Goal: Task Accomplishment & Management: Use online tool/utility

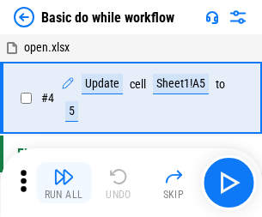
click at [64, 183] on img "button" at bounding box center [63, 177] width 21 height 21
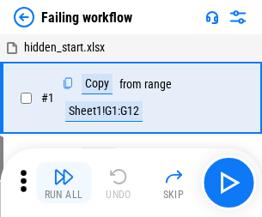
click at [64, 183] on img "button" at bounding box center [63, 177] width 21 height 21
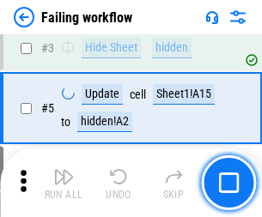
scroll to position [364, 0]
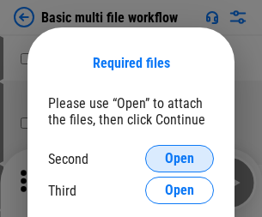
click at [179, 159] on span "Open" at bounding box center [179, 159] width 29 height 14
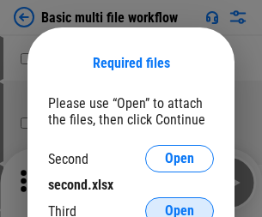
click at [179, 204] on span "Open" at bounding box center [179, 211] width 29 height 14
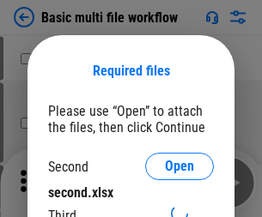
scroll to position [8, 0]
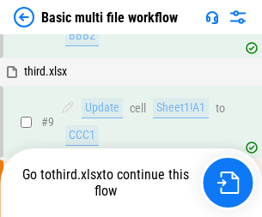
scroll to position [474, 0]
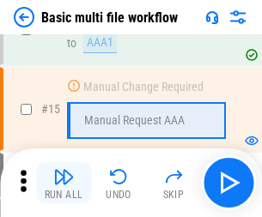
click at [64, 183] on img "button" at bounding box center [63, 177] width 21 height 21
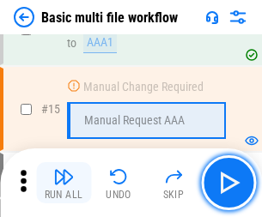
scroll to position [1143, 0]
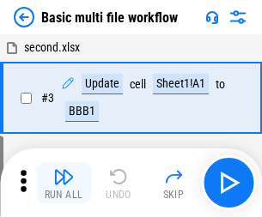
click at [64, 183] on img "button" at bounding box center [63, 177] width 21 height 21
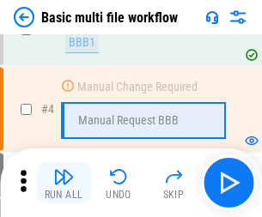
click at [64, 183] on img "button" at bounding box center [63, 177] width 21 height 21
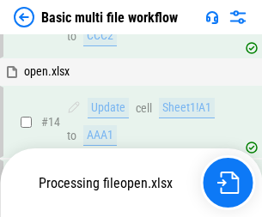
scroll to position [1022, 0]
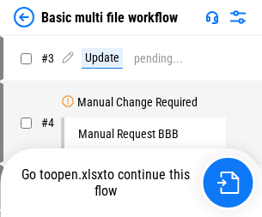
scroll to position [70, 0]
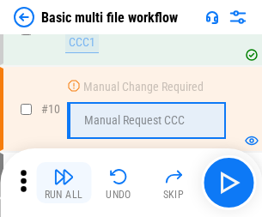
click at [64, 183] on img "button" at bounding box center [63, 177] width 21 height 21
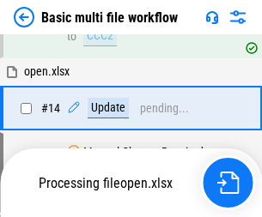
scroll to position [898, 0]
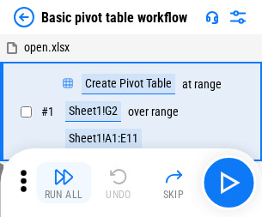
click at [64, 183] on img "button" at bounding box center [63, 177] width 21 height 21
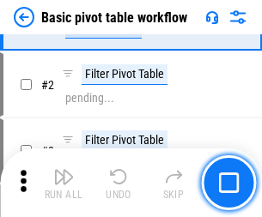
scroll to position [411, 0]
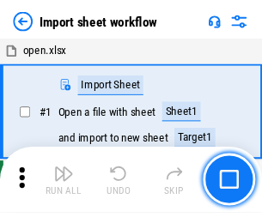
scroll to position [6, 0]
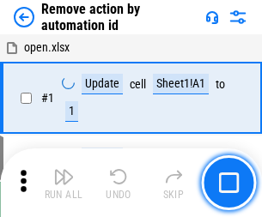
scroll to position [64, 0]
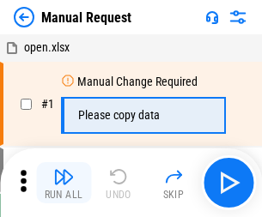
click at [64, 183] on img "button" at bounding box center [63, 177] width 21 height 21
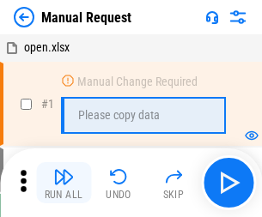
click at [64, 183] on img "button" at bounding box center [63, 177] width 21 height 21
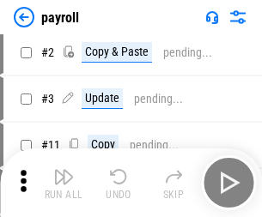
click at [64, 183] on img "button" at bounding box center [63, 177] width 21 height 21
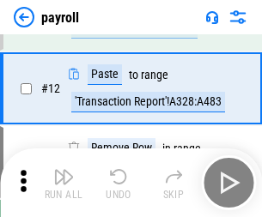
scroll to position [212, 0]
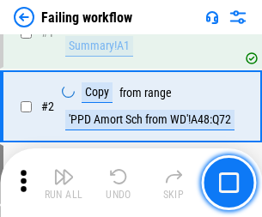
scroll to position [277, 0]
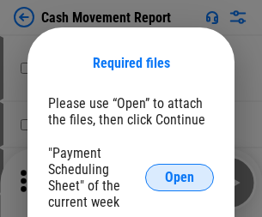
click at [179, 178] on span "Open" at bounding box center [179, 178] width 29 height 14
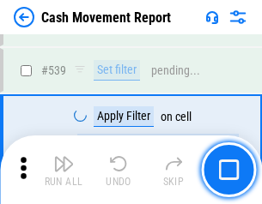
scroll to position [7623, 0]
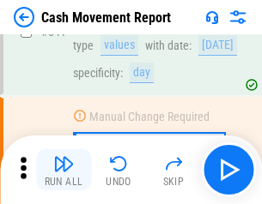
click at [64, 170] on img "button" at bounding box center [63, 164] width 21 height 21
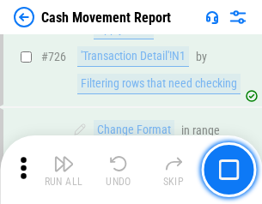
scroll to position [8961, 0]
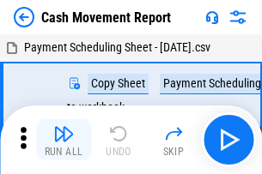
click at [64, 127] on img "button" at bounding box center [63, 134] width 21 height 21
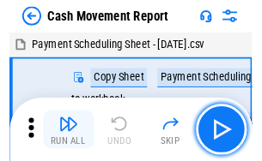
scroll to position [31, 0]
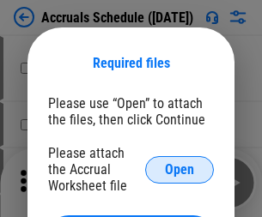
click at [179, 169] on span "Open" at bounding box center [179, 170] width 29 height 14
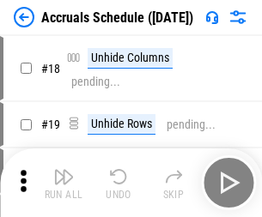
click at [64, 183] on img "button" at bounding box center [63, 177] width 21 height 21
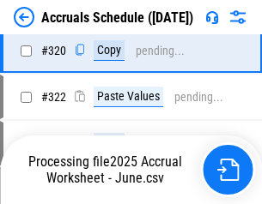
scroll to position [3195, 0]
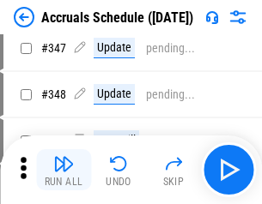
click at [64, 170] on img "button" at bounding box center [63, 164] width 21 height 21
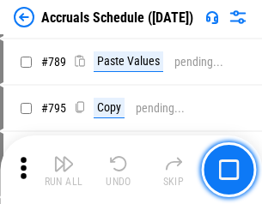
scroll to position [7215, 0]
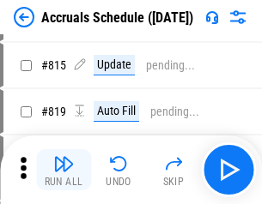
click at [64, 170] on img "button" at bounding box center [63, 164] width 21 height 21
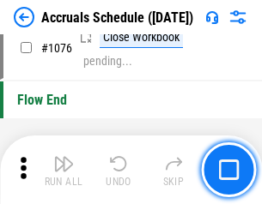
scroll to position [10287, 0]
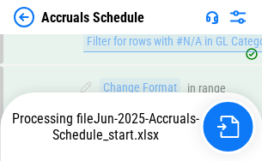
scroll to position [10081, 0]
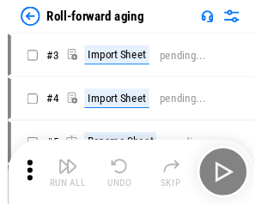
scroll to position [3, 0]
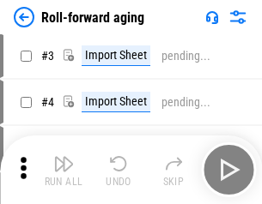
click at [64, 170] on img "button" at bounding box center [63, 164] width 21 height 21
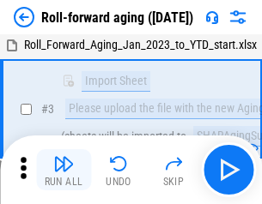
click at [64, 170] on img "button" at bounding box center [63, 164] width 21 height 21
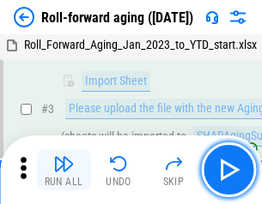
scroll to position [111, 0]
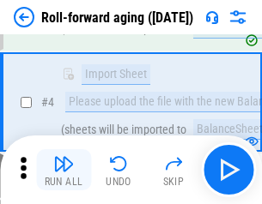
click at [64, 170] on img "button" at bounding box center [63, 164] width 21 height 21
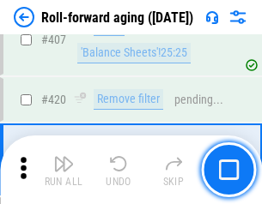
scroll to position [5956, 0]
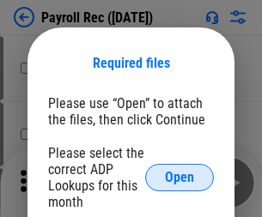
click at [179, 178] on span "Open" at bounding box center [179, 178] width 29 height 14
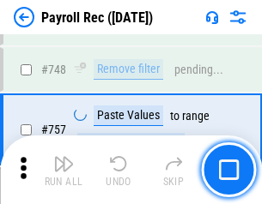
scroll to position [10167, 0]
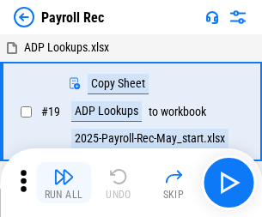
click at [64, 183] on img "button" at bounding box center [63, 177] width 21 height 21
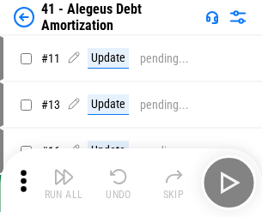
click at [64, 183] on img "button" at bounding box center [63, 177] width 21 height 21
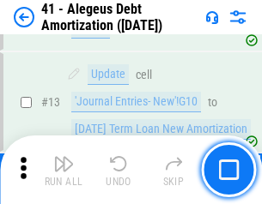
scroll to position [212, 0]
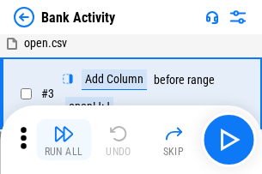
click at [64, 140] on img "button" at bounding box center [63, 134] width 21 height 21
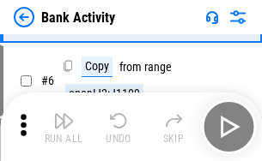
scroll to position [91, 0]
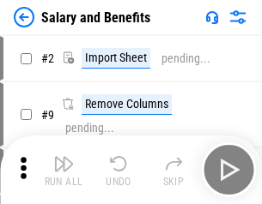
click at [64, 170] on img "button" at bounding box center [63, 164] width 21 height 21
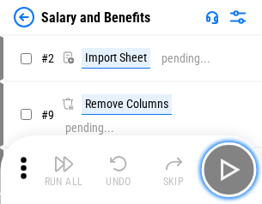
scroll to position [23, 0]
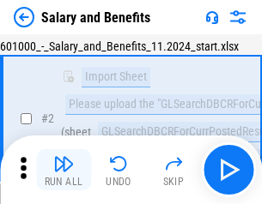
click at [64, 170] on img "button" at bounding box center [63, 164] width 21 height 21
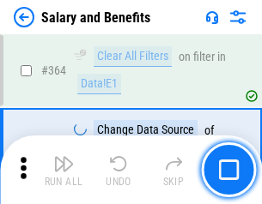
scroll to position [8089, 0]
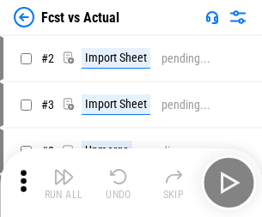
click at [64, 170] on img "button" at bounding box center [63, 177] width 21 height 21
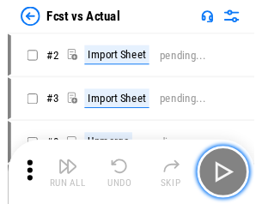
scroll to position [22, 0]
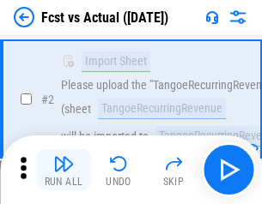
click at [64, 170] on img "button" at bounding box center [63, 164] width 21 height 21
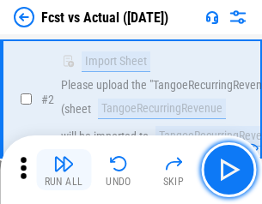
scroll to position [161, 0]
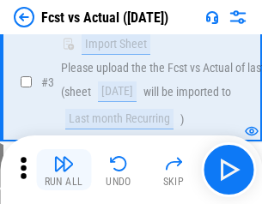
click at [64, 170] on img "button" at bounding box center [63, 164] width 21 height 21
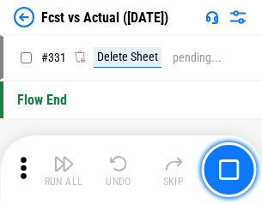
scroll to position [8222, 0]
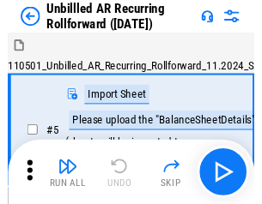
scroll to position [37, 0]
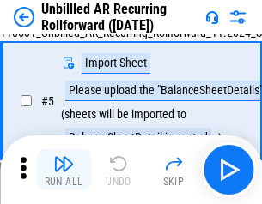
click at [64, 170] on img "button" at bounding box center [63, 164] width 21 height 21
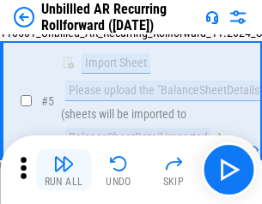
click at [64, 170] on img "button" at bounding box center [63, 164] width 21 height 21
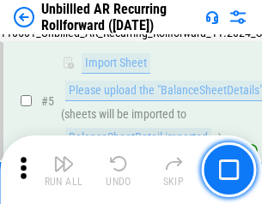
scroll to position [161, 0]
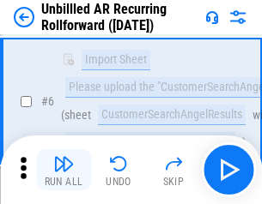
click at [64, 170] on img "button" at bounding box center [63, 164] width 21 height 21
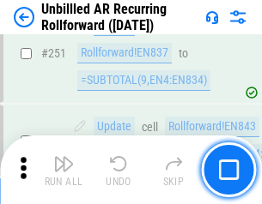
scroll to position [5834, 0]
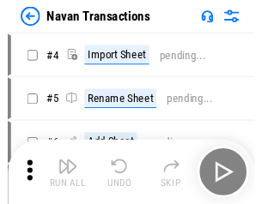
scroll to position [27, 0]
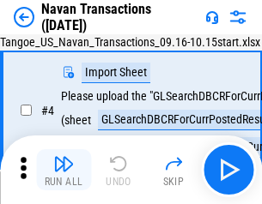
click at [64, 170] on img "button" at bounding box center [63, 164] width 21 height 21
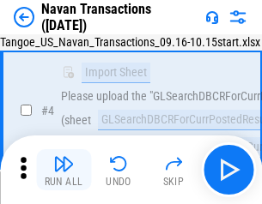
click at [64, 170] on img "button" at bounding box center [63, 164] width 21 height 21
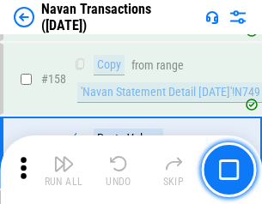
scroll to position [5569, 0]
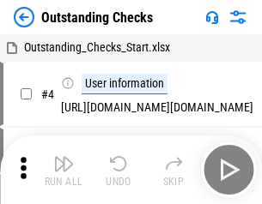
click at [64, 170] on img "button" at bounding box center [63, 164] width 21 height 21
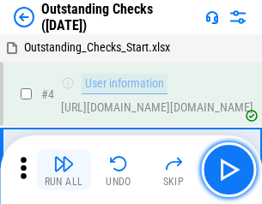
scroll to position [72, 0]
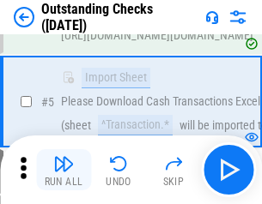
click at [64, 170] on img "button" at bounding box center [63, 164] width 21 height 21
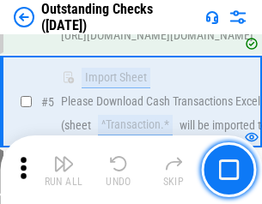
scroll to position [179, 0]
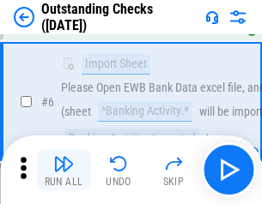
click at [64, 170] on img "button" at bounding box center [63, 164] width 21 height 21
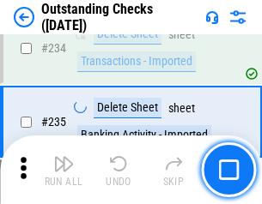
scroll to position [5216, 0]
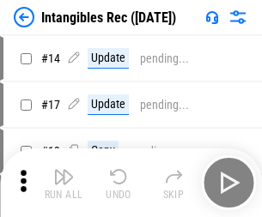
click at [64, 183] on img "button" at bounding box center [63, 177] width 21 height 21
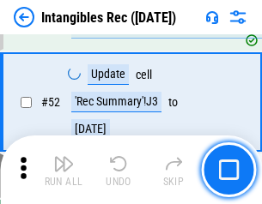
scroll to position [669, 0]
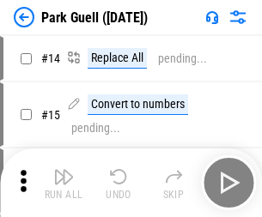
click at [64, 170] on img "button" at bounding box center [63, 177] width 21 height 21
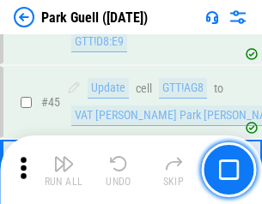
scroll to position [2148, 0]
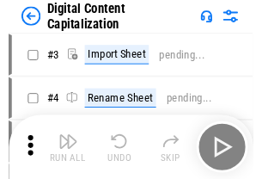
scroll to position [50, 0]
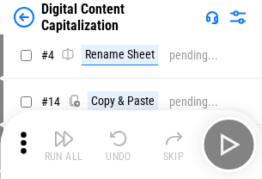
click at [64, 144] on img "button" at bounding box center [63, 138] width 21 height 21
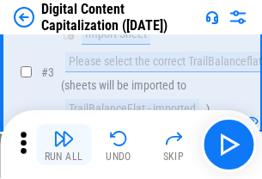
click at [64, 144] on img "button" at bounding box center [63, 138] width 21 height 21
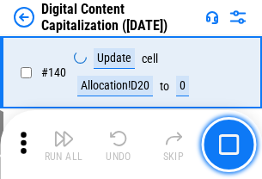
scroll to position [1822, 0]
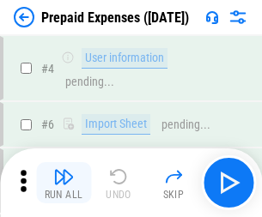
click at [64, 170] on img "button" at bounding box center [63, 177] width 21 height 21
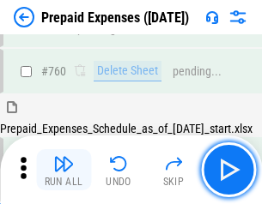
scroll to position [4761, 0]
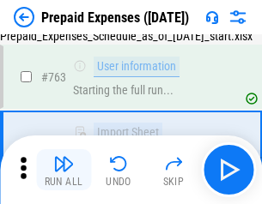
click at [64, 170] on img "button" at bounding box center [63, 164] width 21 height 21
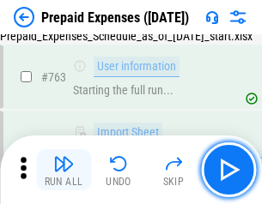
scroll to position [4862, 0]
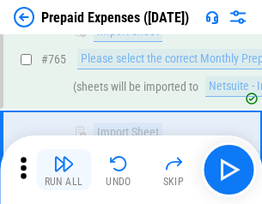
click at [64, 170] on img "button" at bounding box center [63, 164] width 21 height 21
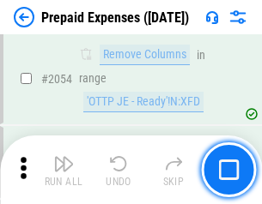
scroll to position [17954, 0]
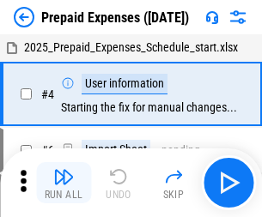
click at [64, 183] on img "button" at bounding box center [63, 177] width 21 height 21
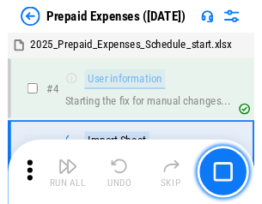
scroll to position [76, 0]
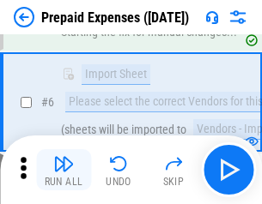
click at [64, 170] on img "button" at bounding box center [63, 164] width 21 height 21
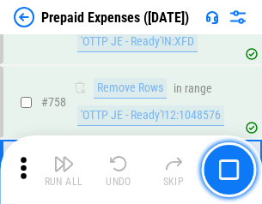
scroll to position [6120, 0]
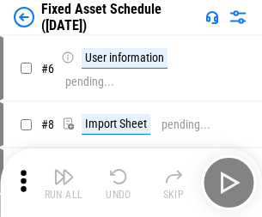
click at [64, 183] on img "button" at bounding box center [63, 177] width 21 height 21
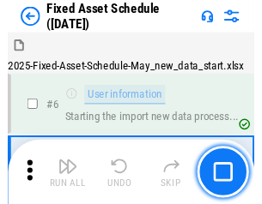
scroll to position [93, 0]
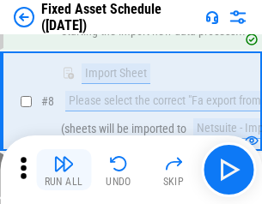
click at [64, 170] on img "button" at bounding box center [63, 164] width 21 height 21
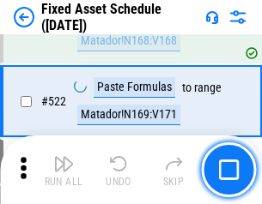
scroll to position [5970, 0]
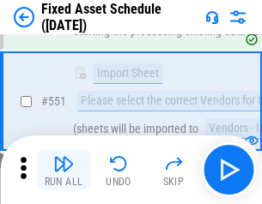
click at [64, 170] on img "button" at bounding box center [63, 164] width 21 height 21
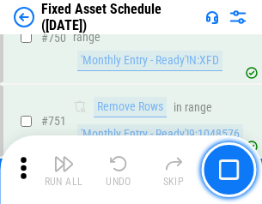
scroll to position [8374, 0]
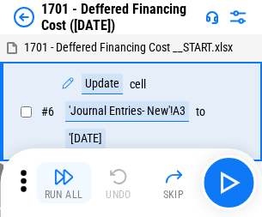
click at [64, 183] on img "button" at bounding box center [63, 177] width 21 height 21
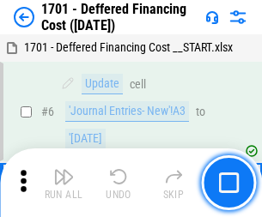
scroll to position [206, 0]
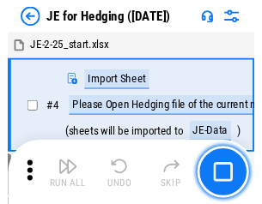
scroll to position [3, 0]
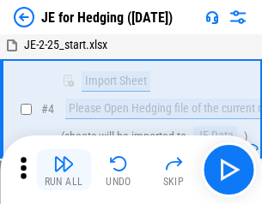
click at [64, 170] on img "button" at bounding box center [63, 164] width 21 height 21
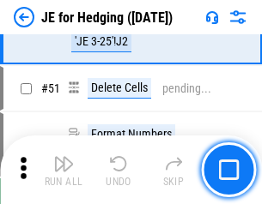
scroll to position [1112, 0]
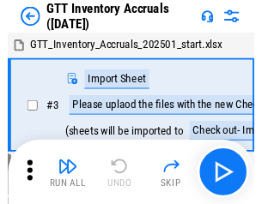
scroll to position [3, 0]
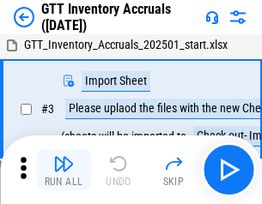
click at [64, 170] on img "button" at bounding box center [63, 164] width 21 height 21
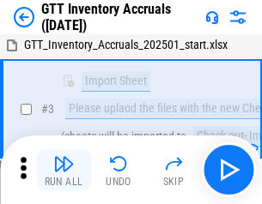
click at [64, 170] on img "button" at bounding box center [63, 164] width 21 height 21
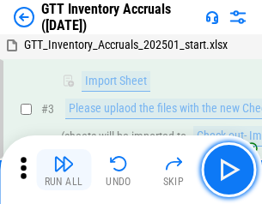
scroll to position [111, 0]
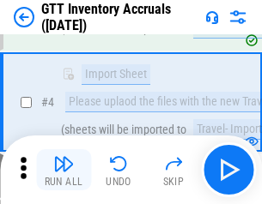
click at [64, 170] on img "button" at bounding box center [63, 164] width 21 height 21
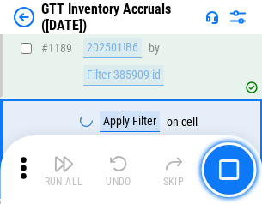
scroll to position [14026, 0]
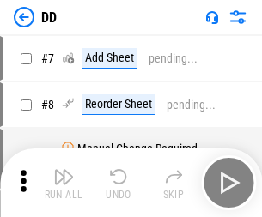
click at [64, 183] on img "button" at bounding box center [63, 177] width 21 height 21
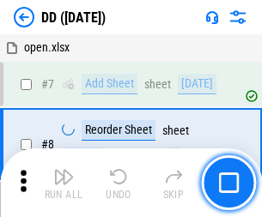
scroll to position [166, 0]
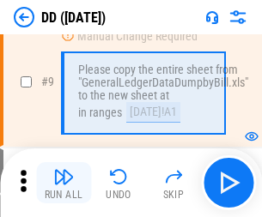
click at [64, 183] on img "button" at bounding box center [63, 177] width 21 height 21
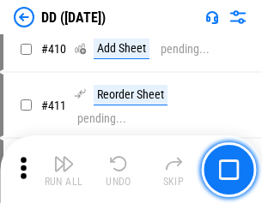
scroll to position [7685, 0]
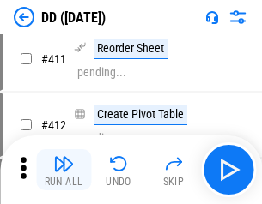
click at [64, 170] on img "button" at bounding box center [63, 164] width 21 height 21
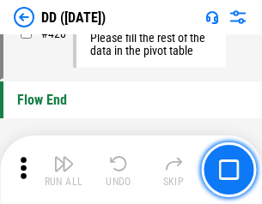
scroll to position [8221, 0]
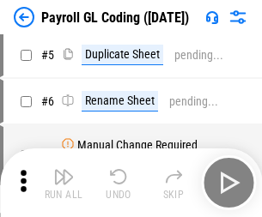
click at [64, 183] on img "button" at bounding box center [63, 177] width 21 height 21
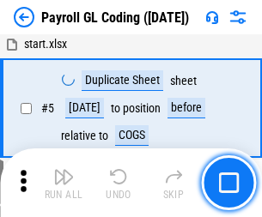
scroll to position [206, 0]
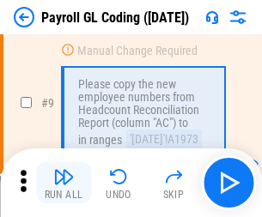
click at [64, 183] on img "button" at bounding box center [63, 177] width 21 height 21
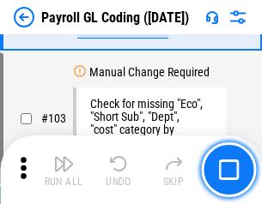
scroll to position [4030, 0]
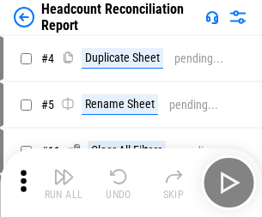
click at [64, 183] on img "button" at bounding box center [63, 177] width 21 height 21
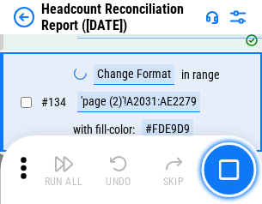
scroll to position [2065, 0]
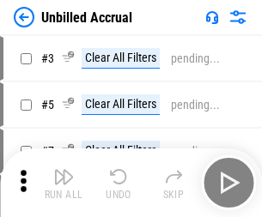
click at [64, 183] on img "button" at bounding box center [63, 177] width 21 height 21
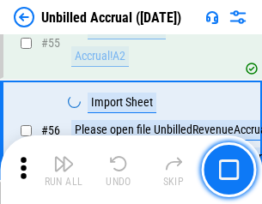
scroll to position [1793, 0]
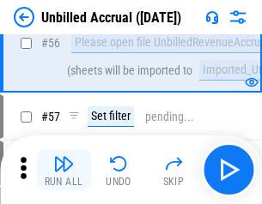
click at [64, 170] on img "button" at bounding box center [63, 164] width 21 height 21
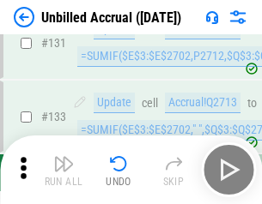
scroll to position [5116, 0]
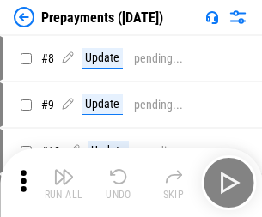
click at [64, 183] on img "button" at bounding box center [63, 177] width 21 height 21
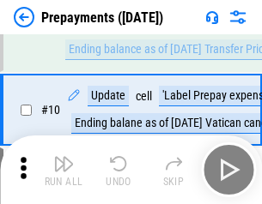
scroll to position [107, 0]
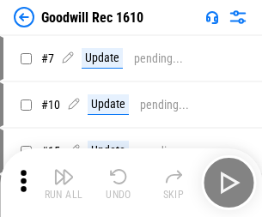
click at [64, 183] on img "button" at bounding box center [63, 177] width 21 height 21
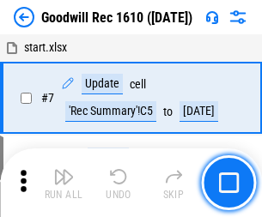
scroll to position [294, 0]
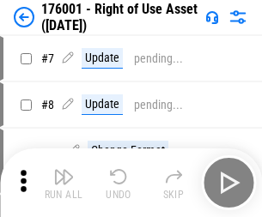
click at [64, 183] on img "button" at bounding box center [63, 177] width 21 height 21
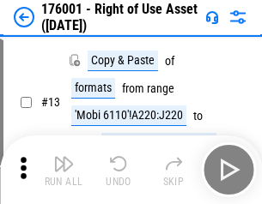
scroll to position [111, 0]
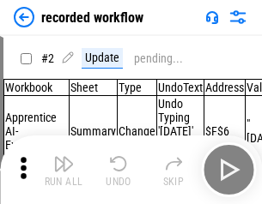
click at [64, 170] on img "button" at bounding box center [63, 164] width 21 height 21
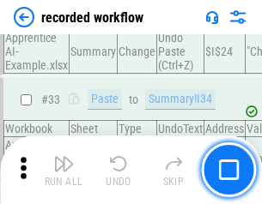
scroll to position [5369, 0]
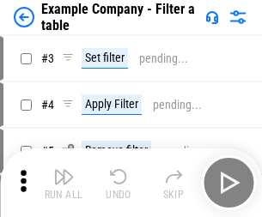
click at [64, 183] on img "button" at bounding box center [63, 177] width 21 height 21
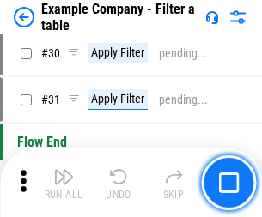
scroll to position [1572, 0]
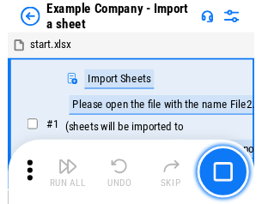
scroll to position [27, 0]
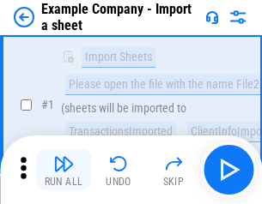
click at [64, 170] on img "button" at bounding box center [63, 164] width 21 height 21
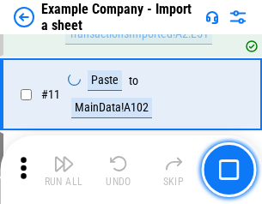
scroll to position [380, 0]
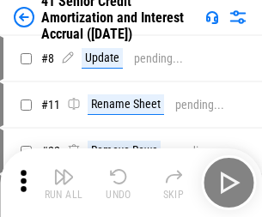
click at [64, 170] on img "button" at bounding box center [63, 177] width 21 height 21
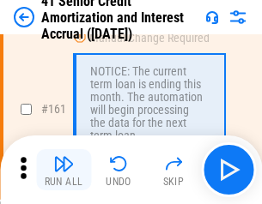
click at [64, 170] on img "button" at bounding box center [63, 164] width 21 height 21
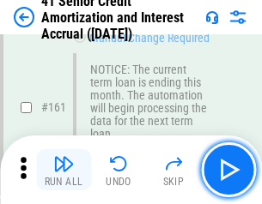
scroll to position [1837, 0]
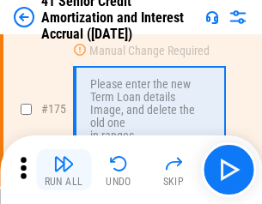
click at [64, 170] on img "button" at bounding box center [63, 164] width 21 height 21
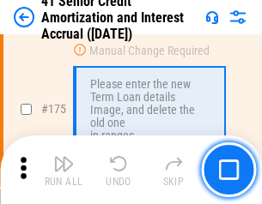
scroll to position [2011, 0]
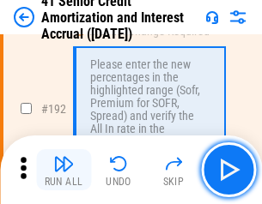
click at [64, 170] on img "button" at bounding box center [63, 164] width 21 height 21
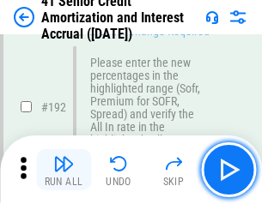
scroll to position [2192, 0]
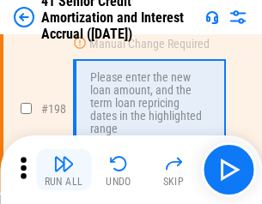
click at [64, 170] on img "button" at bounding box center [63, 164] width 21 height 21
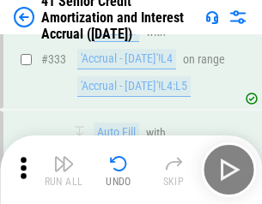
scroll to position [4388, 0]
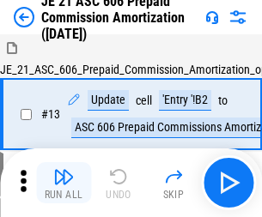
click at [64, 170] on img "button" at bounding box center [63, 177] width 21 height 21
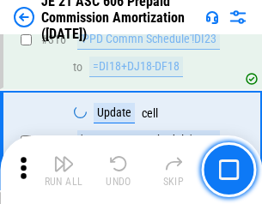
scroll to position [3207, 0]
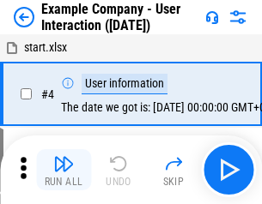
click at [64, 170] on img "button" at bounding box center [63, 164] width 21 height 21
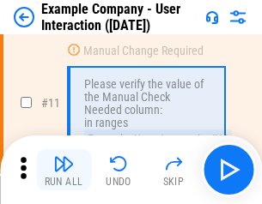
click at [64, 170] on img "button" at bounding box center [63, 164] width 21 height 21
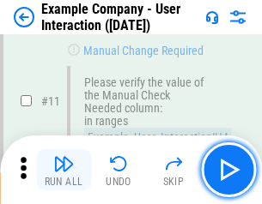
scroll to position [372, 0]
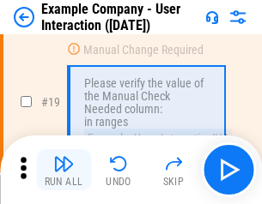
click at [64, 170] on img "button" at bounding box center [63, 164] width 21 height 21
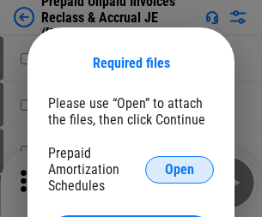
click at [179, 169] on span "Open" at bounding box center [179, 170] width 29 height 14
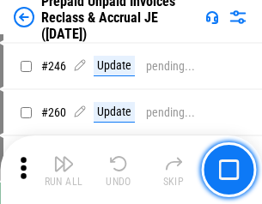
scroll to position [2319, 0]
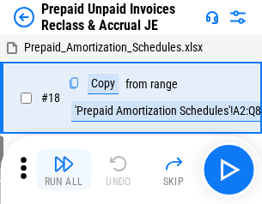
click at [64, 170] on img "button" at bounding box center [63, 164] width 21 height 21
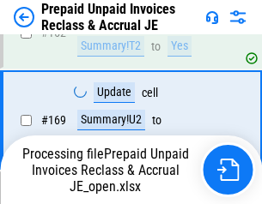
scroll to position [1319, 0]
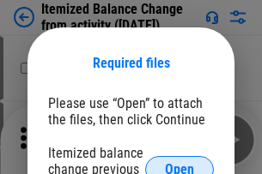
click at [179, 163] on span "Open" at bounding box center [179, 170] width 29 height 14
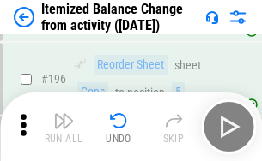
scroll to position [3306, 0]
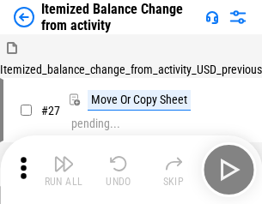
scroll to position [27, 0]
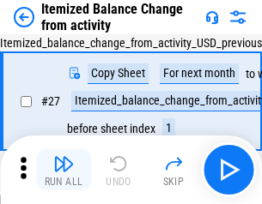
click at [64, 170] on img "button" at bounding box center [63, 164] width 21 height 21
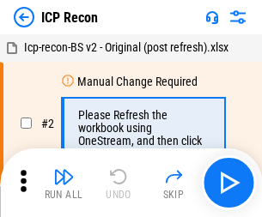
scroll to position [8, 0]
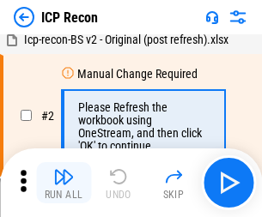
click at [64, 183] on img "button" at bounding box center [63, 177] width 21 height 21
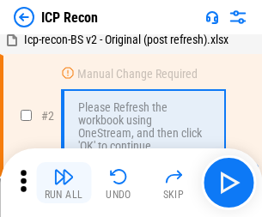
click at [64, 183] on img "button" at bounding box center [63, 177] width 21 height 21
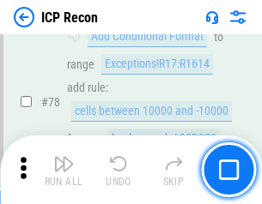
scroll to position [1683, 0]
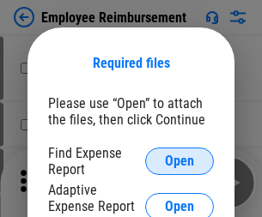
click at [179, 161] on span "Open" at bounding box center [179, 162] width 29 height 14
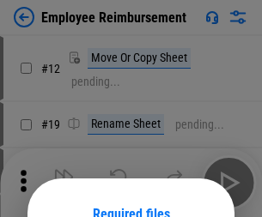
scroll to position [151, 0]
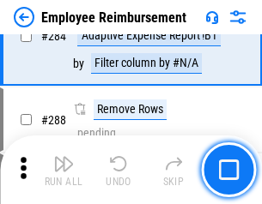
scroll to position [4669, 0]
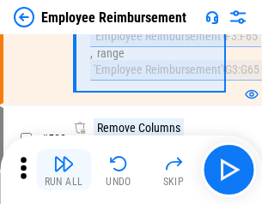
click at [64, 170] on img "button" at bounding box center [63, 164] width 21 height 21
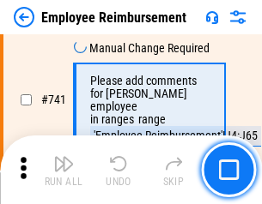
scroll to position [12050, 0]
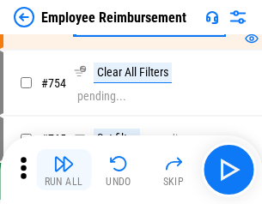
click at [64, 170] on img "button" at bounding box center [63, 164] width 21 height 21
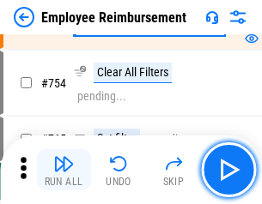
click at [64, 170] on img "button" at bounding box center [63, 164] width 21 height 21
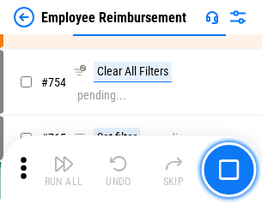
click at [64, 170] on img "button" at bounding box center [63, 164] width 21 height 21
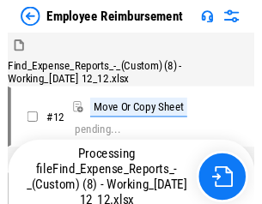
scroll to position [58, 0]
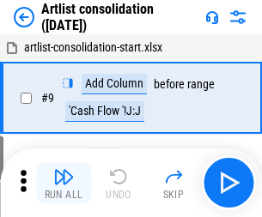
click at [64, 183] on img "button" at bounding box center [63, 177] width 21 height 21
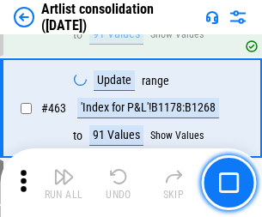
scroll to position [7521, 0]
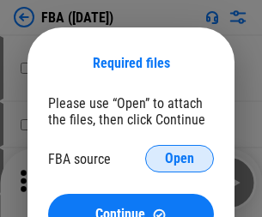
click at [179, 159] on span "Open" at bounding box center [179, 159] width 29 height 14
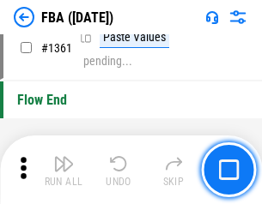
scroll to position [18446, 0]
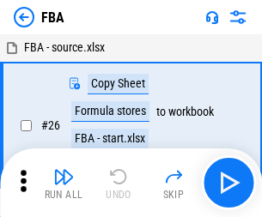
scroll to position [17, 0]
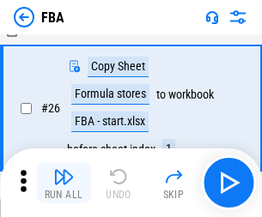
click at [64, 183] on img "button" at bounding box center [63, 177] width 21 height 21
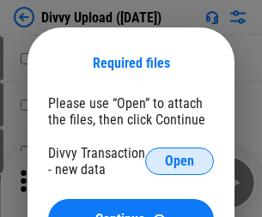
click at [179, 161] on span "Open" at bounding box center [179, 162] width 29 height 14
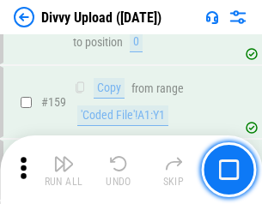
scroll to position [1779, 0]
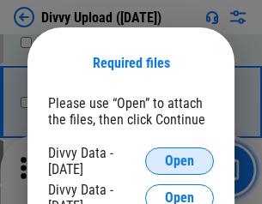
click at [179, 161] on span "Open" at bounding box center [179, 162] width 29 height 14
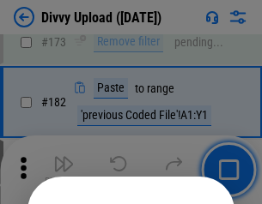
scroll to position [1928, 0]
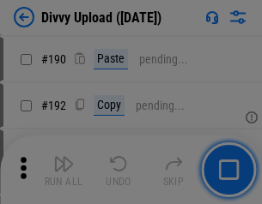
scroll to position [2168, 0]
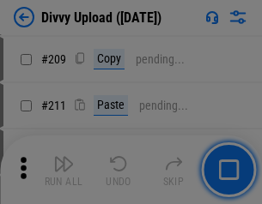
scroll to position [2917, 0]
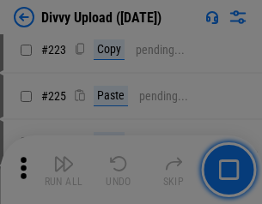
scroll to position [3428, 0]
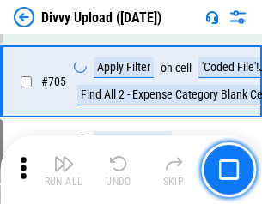
scroll to position [11750, 0]
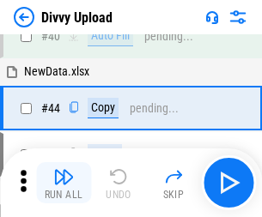
click at [64, 183] on img "button" at bounding box center [63, 177] width 21 height 21
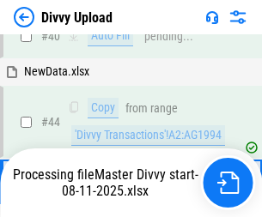
scroll to position [189, 0]
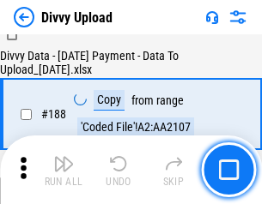
scroll to position [2022, 0]
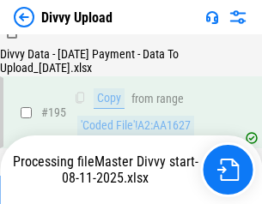
scroll to position [2400, 0]
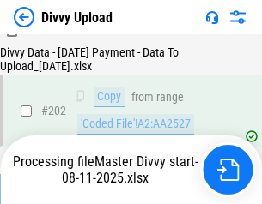
scroll to position [2779, 0]
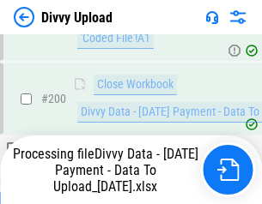
scroll to position [2693, 0]
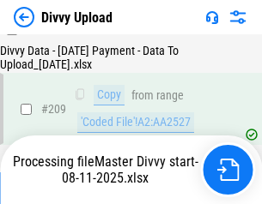
scroll to position [3158, 0]
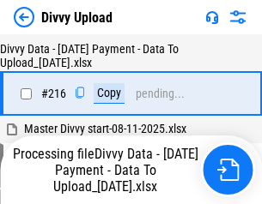
scroll to position [3537, 0]
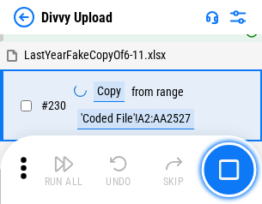
scroll to position [4262, 0]
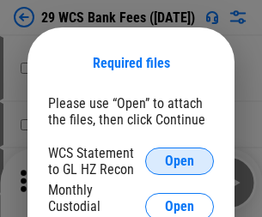
click at [179, 161] on span "Open" at bounding box center [179, 162] width 29 height 14
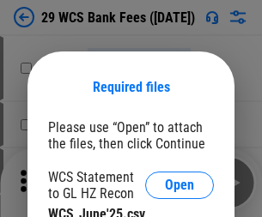
scroll to position [24, 0]
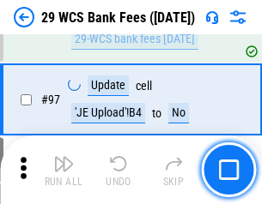
scroll to position [1674, 0]
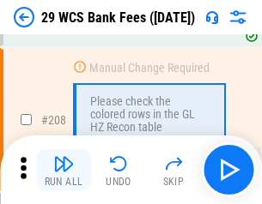
click at [64, 170] on img "button" at bounding box center [63, 164] width 21 height 21
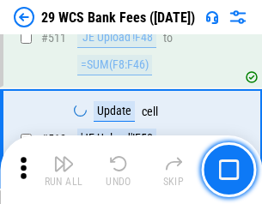
scroll to position [8642, 0]
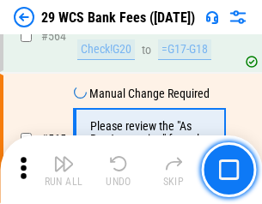
click at [64, 170] on img "button" at bounding box center [63, 164] width 21 height 21
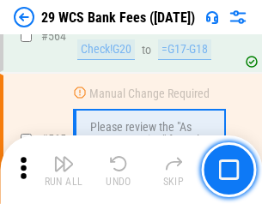
scroll to position [9289, 0]
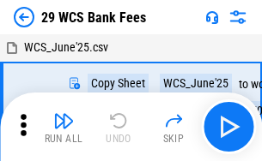
scroll to position [31, 0]
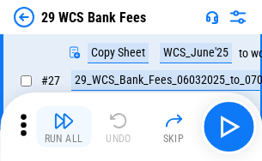
click at [64, 127] on img "button" at bounding box center [63, 121] width 21 height 21
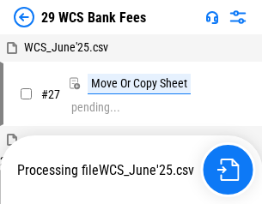
scroll to position [9, 0]
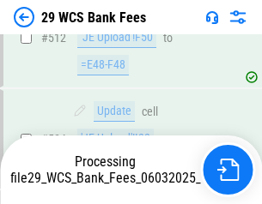
scroll to position [9170, 0]
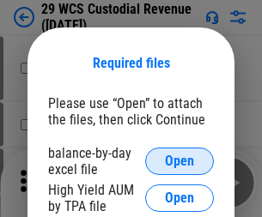
click at [179, 161] on span "Open" at bounding box center [179, 162] width 29 height 14
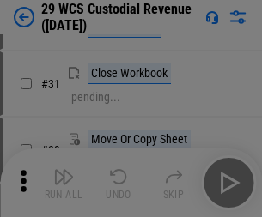
scroll to position [368, 0]
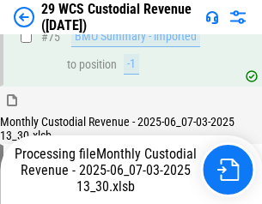
scroll to position [1794, 0]
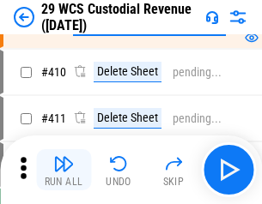
click at [64, 170] on img "button" at bounding box center [63, 164] width 21 height 21
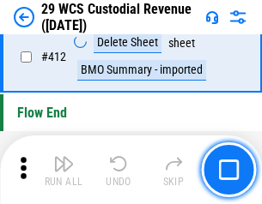
scroll to position [8203, 0]
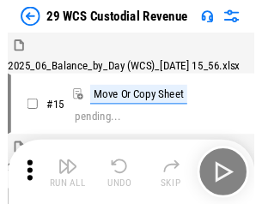
scroll to position [41, 0]
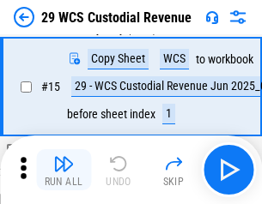
click at [64, 170] on img "button" at bounding box center [63, 164] width 21 height 21
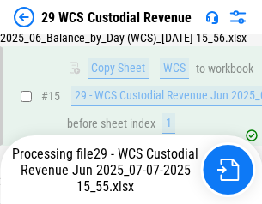
scroll to position [389, 0]
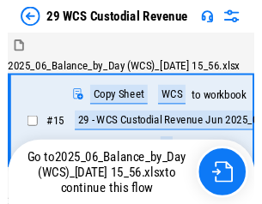
scroll to position [32, 0]
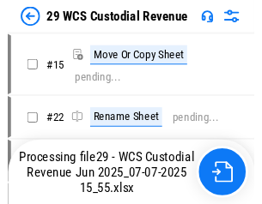
scroll to position [32, 0]
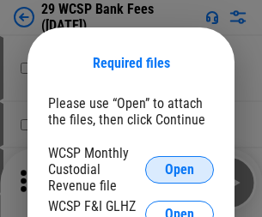
click at [179, 169] on span "Open" at bounding box center [179, 170] width 29 height 14
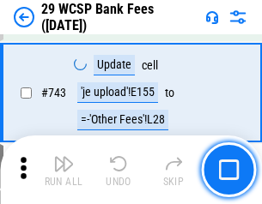
scroll to position [8655, 0]
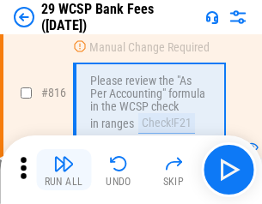
click at [64, 170] on img "button" at bounding box center [63, 164] width 21 height 21
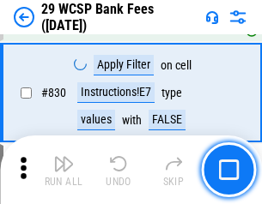
scroll to position [10898, 0]
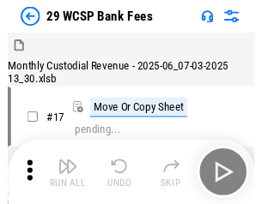
scroll to position [41, 0]
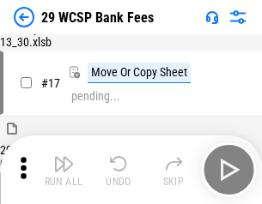
click at [64, 170] on img "button" at bounding box center [63, 164] width 21 height 21
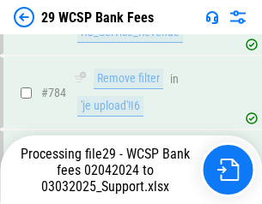
scroll to position [10252, 0]
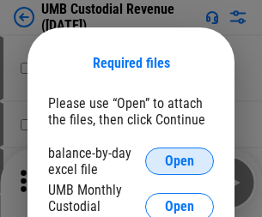
click at [179, 161] on span "Open" at bounding box center [179, 162] width 29 height 14
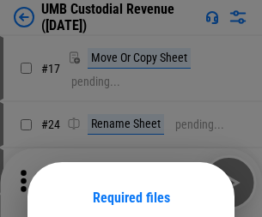
scroll to position [135, 0]
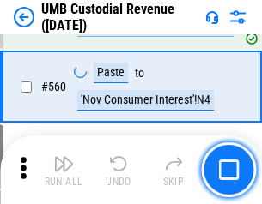
scroll to position [7870, 0]
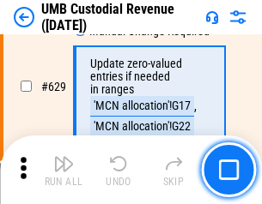
click at [64, 170] on img "button" at bounding box center [63, 164] width 21 height 21
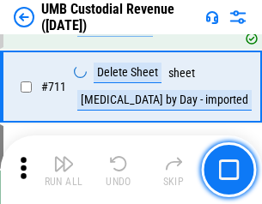
scroll to position [10456, 0]
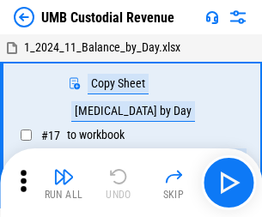
scroll to position [13, 0]
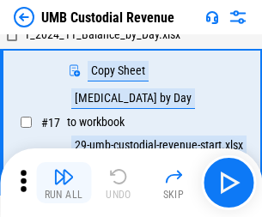
click at [64, 183] on img "button" at bounding box center [63, 177] width 21 height 21
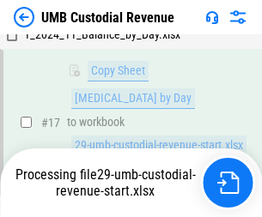
scroll to position [339, 0]
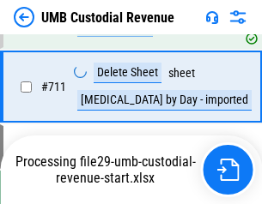
scroll to position [10416, 0]
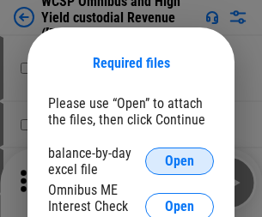
click at [179, 161] on span "Open" at bounding box center [179, 162] width 29 height 14
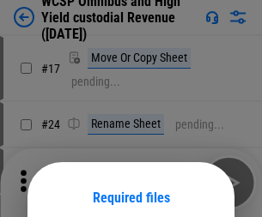
scroll to position [135, 0]
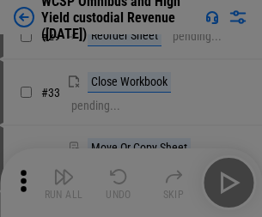
scroll to position [392, 0]
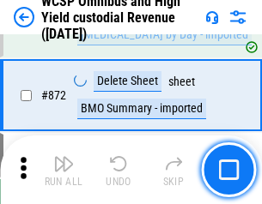
scroll to position [14537, 0]
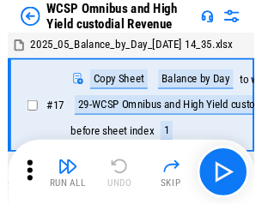
scroll to position [9, 0]
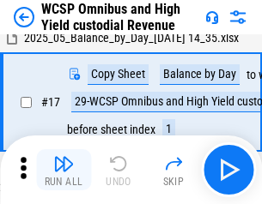
click at [64, 170] on img "button" at bounding box center [63, 164] width 21 height 21
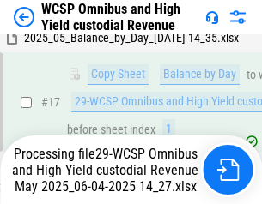
scroll to position [270, 0]
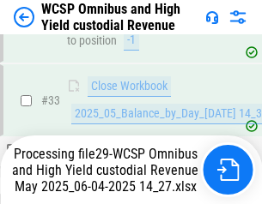
scroll to position [850, 0]
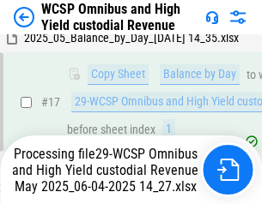
scroll to position [357, 0]
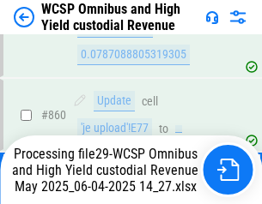
scroll to position [14349, 0]
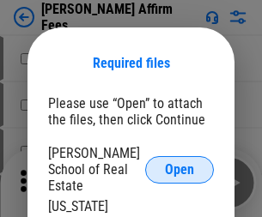
click at [179, 163] on span "Open" at bounding box center [179, 170] width 29 height 14
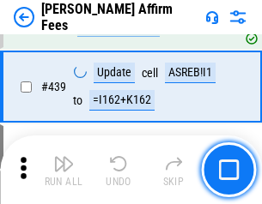
scroll to position [3951, 0]
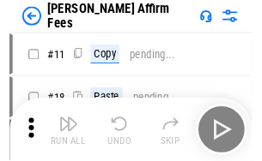
scroll to position [17, 0]
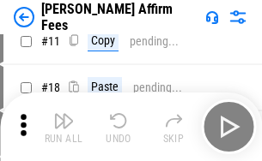
click at [64, 127] on img "button" at bounding box center [63, 121] width 21 height 21
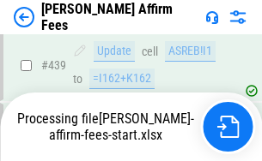
scroll to position [4505, 0]
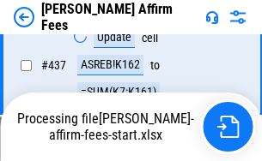
scroll to position [3898, 0]
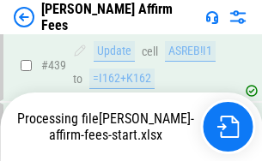
scroll to position [4505, 0]
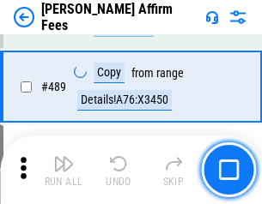
scroll to position [4483, 0]
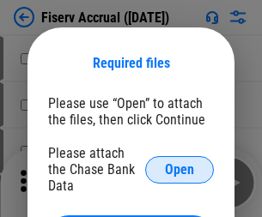
click at [179, 163] on span "Open" at bounding box center [179, 170] width 29 height 14
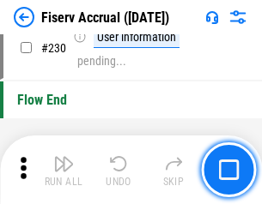
scroll to position [5442, 0]
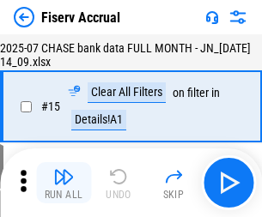
click at [64, 183] on img "button" at bounding box center [63, 177] width 21 height 21
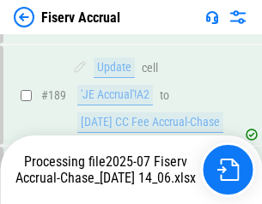
scroll to position [4414, 0]
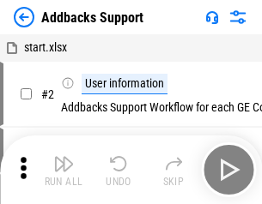
click at [64, 170] on img "button" at bounding box center [63, 164] width 21 height 21
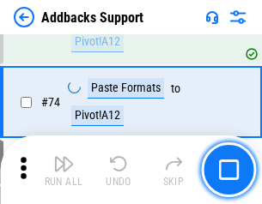
scroll to position [1250, 0]
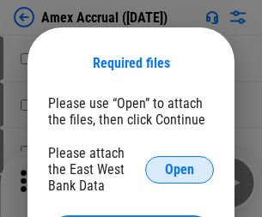
click at [179, 169] on span "Open" at bounding box center [179, 170] width 29 height 14
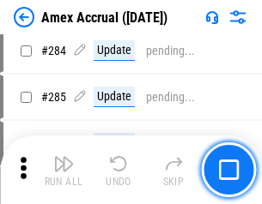
scroll to position [4703, 0]
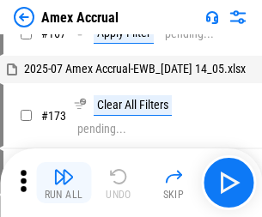
click at [64, 183] on img "button" at bounding box center [63, 177] width 21 height 21
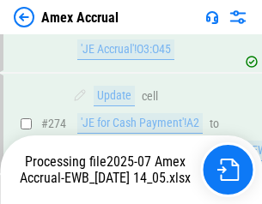
scroll to position [5119, 0]
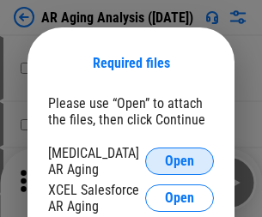
click at [179, 159] on span "Open" at bounding box center [179, 162] width 29 height 14
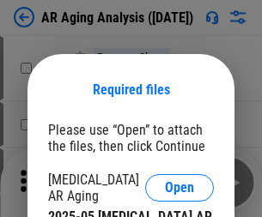
scroll to position [27, 0]
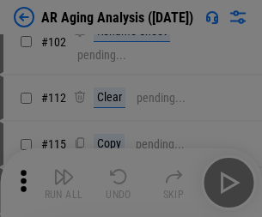
scroll to position [236, 0]
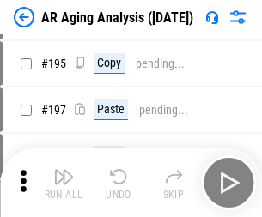
scroll to position [1506, 0]
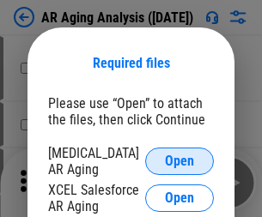
click at [179, 159] on span "Open" at bounding box center [179, 162] width 29 height 14
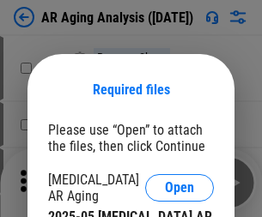
scroll to position [27, 0]
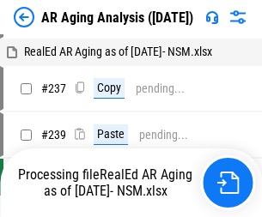
scroll to position [17, 0]
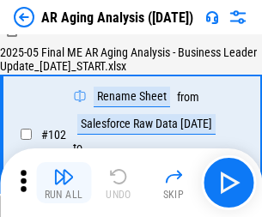
click at [64, 183] on img "button" at bounding box center [63, 177] width 21 height 21
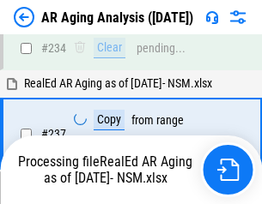
scroll to position [2662, 0]
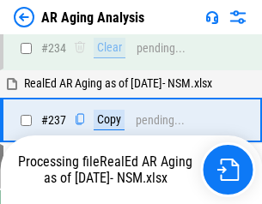
scroll to position [2643, 0]
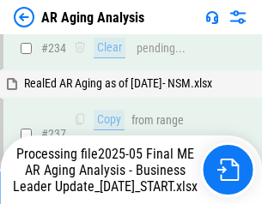
scroll to position [2643, 0]
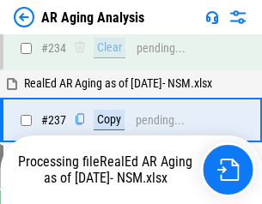
scroll to position [2643, 0]
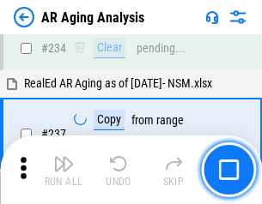
scroll to position [2643, 0]
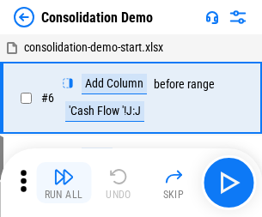
click at [64, 183] on img "button" at bounding box center [63, 177] width 21 height 21
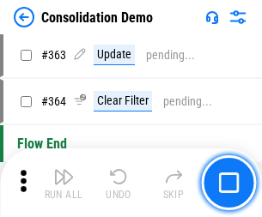
scroll to position [5757, 0]
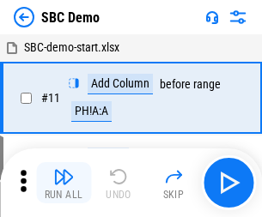
click at [64, 183] on img "button" at bounding box center [63, 177] width 21 height 21
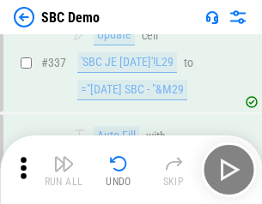
scroll to position [4518, 0]
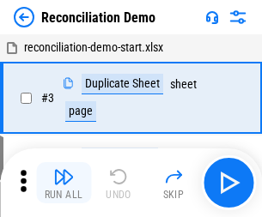
click at [64, 183] on img "button" at bounding box center [63, 177] width 21 height 21
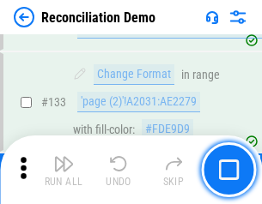
scroll to position [2040, 0]
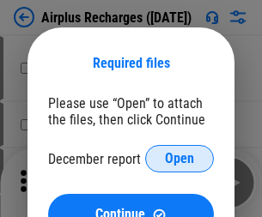
click at [179, 159] on span "Open" at bounding box center [179, 159] width 29 height 14
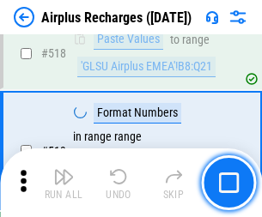
scroll to position [7391, 0]
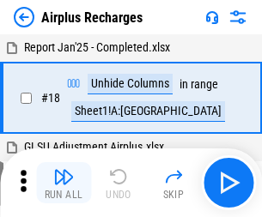
click at [64, 183] on img "button" at bounding box center [63, 177] width 21 height 21
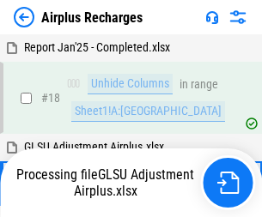
scroll to position [76, 0]
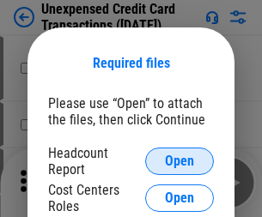
click at [179, 161] on span "Open" at bounding box center [179, 162] width 29 height 14
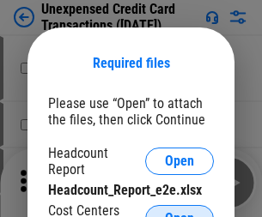
click at [179, 212] on span "Open" at bounding box center [179, 219] width 29 height 14
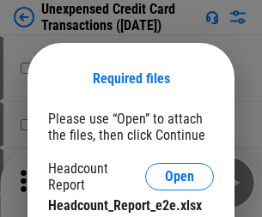
scroll to position [15, 0]
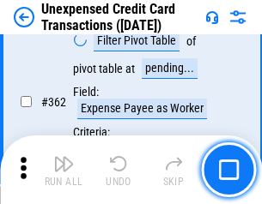
scroll to position [4417, 0]
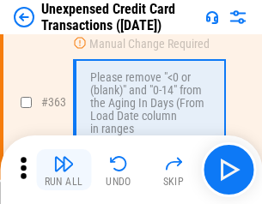
click at [64, 170] on img "button" at bounding box center [63, 164] width 21 height 21
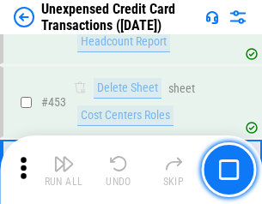
scroll to position [5858, 0]
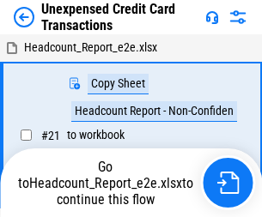
scroll to position [27, 0]
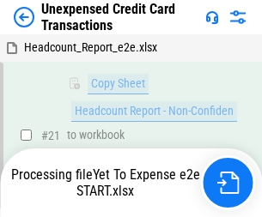
scroll to position [279, 0]
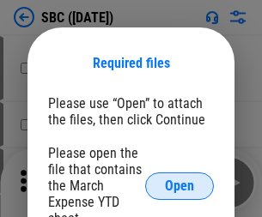
click at [179, 186] on span "Open" at bounding box center [179, 186] width 29 height 14
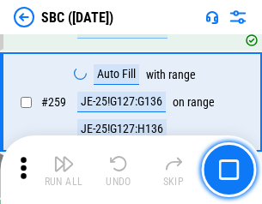
scroll to position [3356, 0]
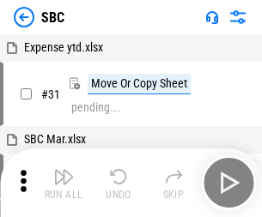
scroll to position [17, 0]
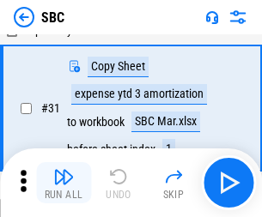
click at [64, 183] on img "button" at bounding box center [63, 177] width 21 height 21
